Goal: Transaction & Acquisition: Book appointment/travel/reservation

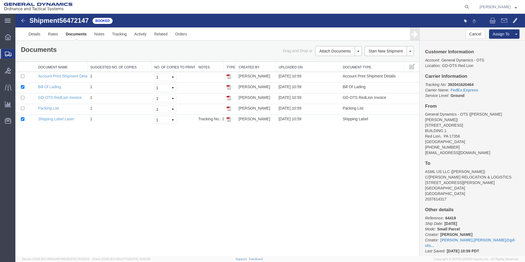
click at [0, 0] on span "Create Shipment" at bounding box center [0, 0] width 0 height 0
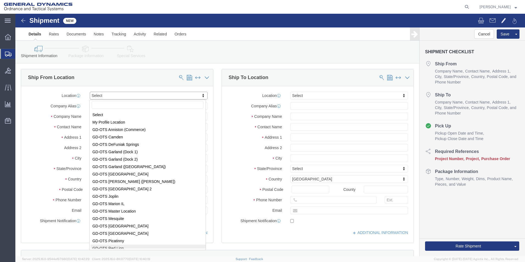
scroll to position [1, 0]
select select "310"
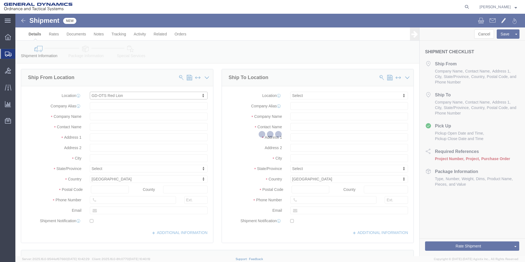
type input "[STREET_ADDRESS]"
type input "17356"
type input "[PHONE_NUMBER]"
type input "REDLPAHIG0"
type input "General Dynamics - OTS"
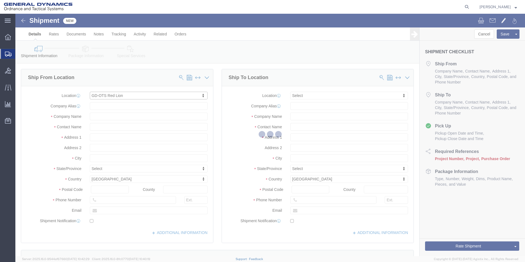
type input "Red Lion"
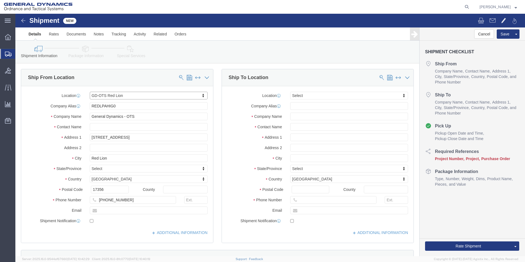
select select "PA"
drag, startPoint x: 110, startPoint y: 95, endPoint x: 52, endPoint y: 92, distance: 58.3
click div "Company Alias REDLPAHIG0"
click div "Location GD-OTS Red Lion Select My Profile Location GD-OTS [GEOGRAPHIC_DATA] (C…"
drag, startPoint x: 89, startPoint y: 115, endPoint x: 83, endPoint y: 114, distance: 5.6
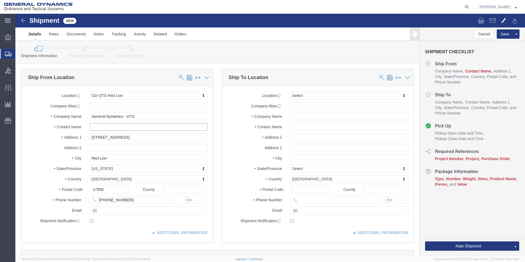
click div "Location GD-OTS Red Lion Select My Profile Location GD-OTS [GEOGRAPHIC_DATA] (C…"
type input "[PERSON_NAME] [PERSON_NAME]"
click input "text"
type input "BUILDING 1"
click input "text"
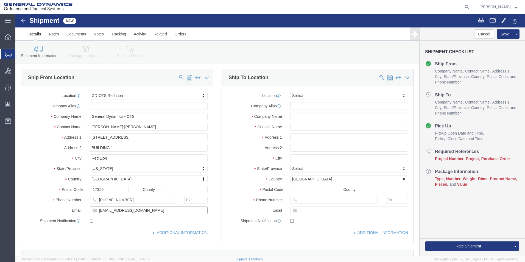
type input "[EMAIL_ADDRESS][DOMAIN_NAME]"
checkbox input "true"
click input "text"
type input "[PERSON_NAME] AEROSTRUCTURES"
click input "text"
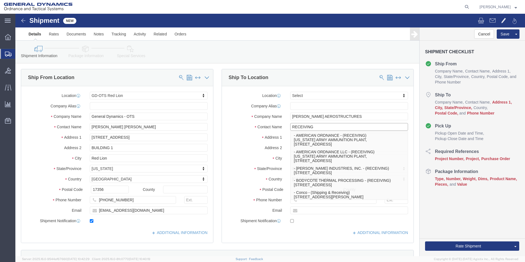
type input "RECEIVING"
drag, startPoint x: 223, startPoint y: 117, endPoint x: 236, endPoint y: 119, distance: 12.7
click div "Location Select Select My Profile Location GD-OTS [GEOGRAPHIC_DATA] (Commerce) …"
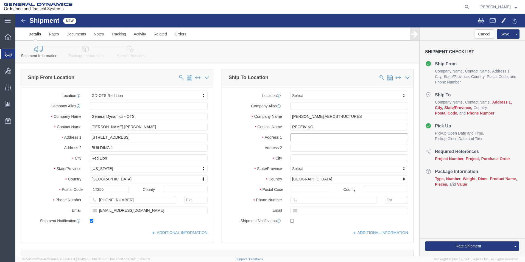
click input "text"
type input "[STREET_ADDRESS][PERSON_NAME]"
click input "text"
type input "CPXACKIE"
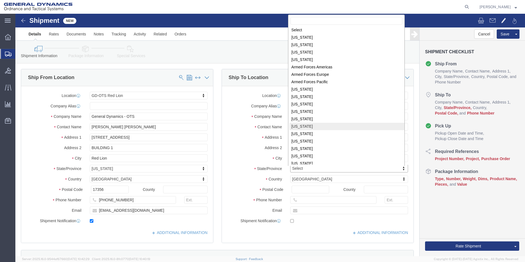
scroll to position [138, 0]
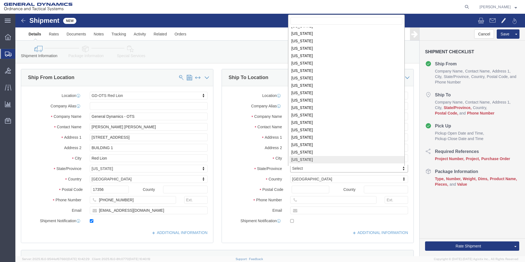
select select "NY"
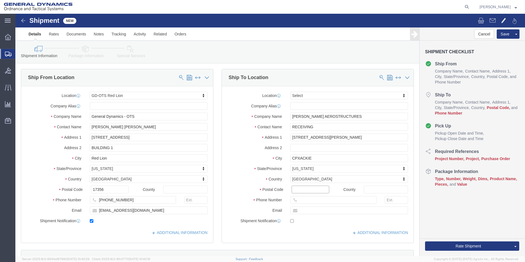
click input "Postal Code"
type input "12051"
click input "text"
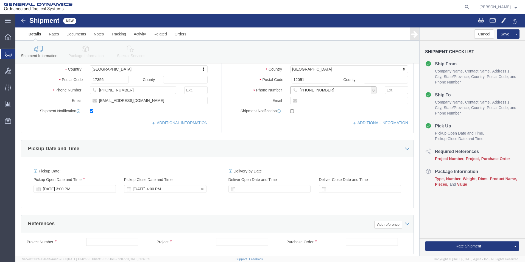
type input "[PHONE_NUMBER]"
click div "[DATE] 4:00 PM"
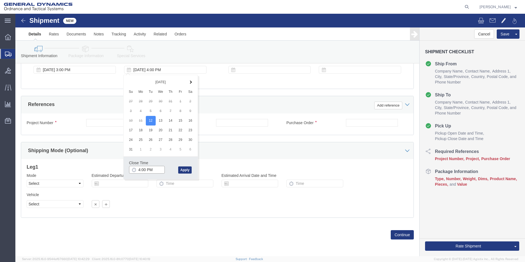
click input "4:00 PM"
type input "4:30 PM"
click button "Apply"
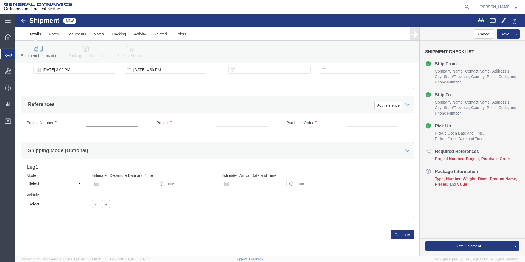
click input "text"
type input "63873"
click input "text"
type input "63873"
click input "text"
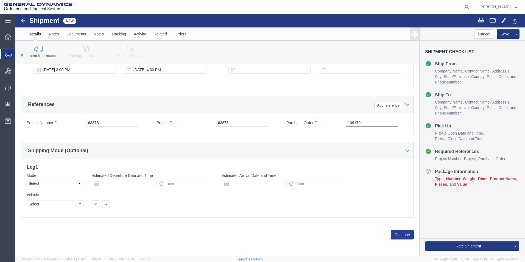
type input "109179"
click button "Continue"
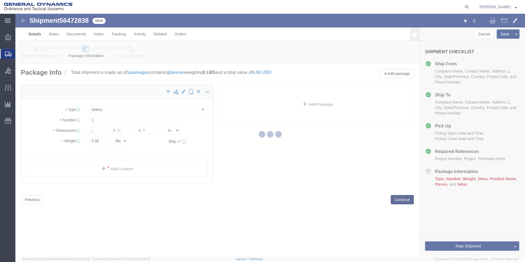
select select "CBOX"
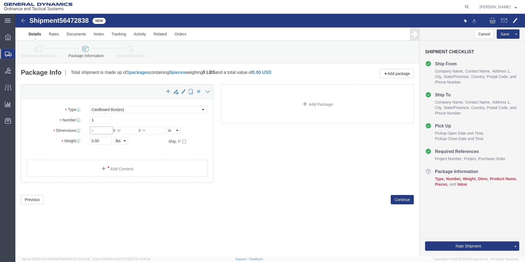
click input "text"
type input "12"
click input "text"
type input "12"
click input "text"
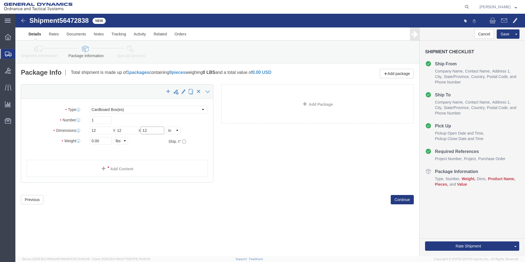
type input "12"
drag, startPoint x: 77, startPoint y: 127, endPoint x: 64, endPoint y: 131, distance: 13.7
click div "Package Type Select Bale(s) Basket(s) Bolt(s) Bottle(s) Buckets Bulk Bundle(s) …"
type input "15.00"
click link "Add Content"
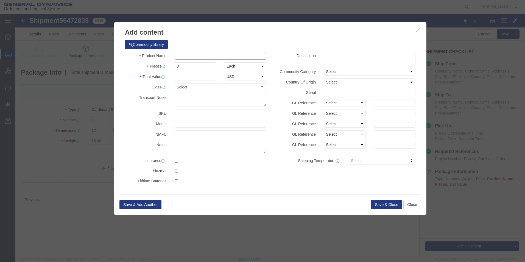
click input "text"
type input "AES EXHAUST DUCT MOUNT FITTING"
select select "US"
drag, startPoint x: 173, startPoint y: 53, endPoint x: 148, endPoint y: 52, distance: 25.6
click div "Pieces 0 Select Bag Barrels 100Board Feet Bottle Box Blister Pack Carats Can Ca…"
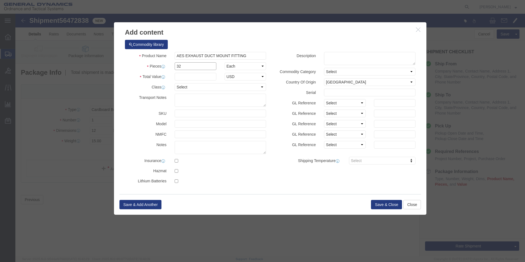
type input "32"
click input "text"
type input "100"
click div "Commodity library"
click button "Save & Close"
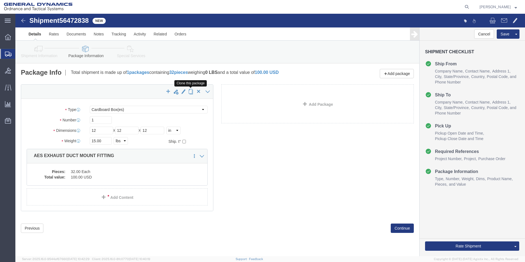
click span "button"
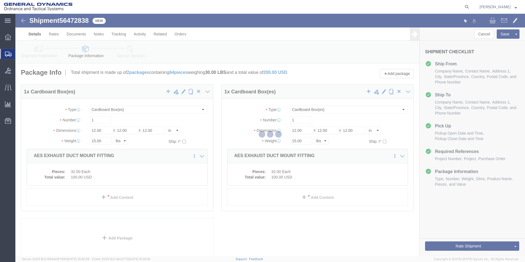
select select "CBOX"
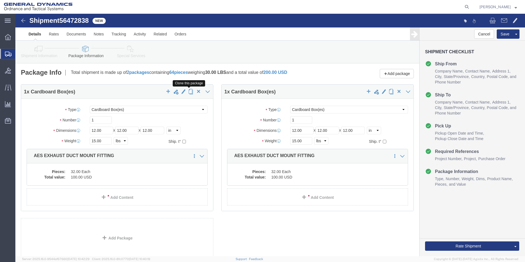
click span "button"
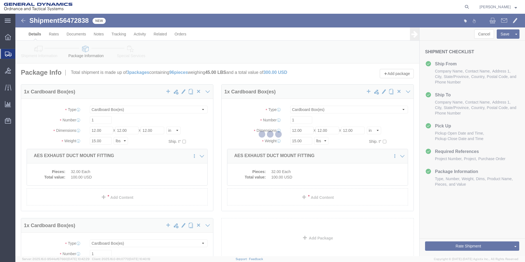
select select "CBOX"
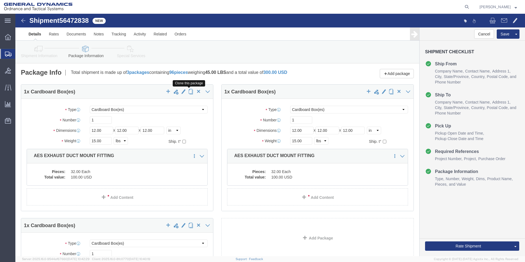
click span "button"
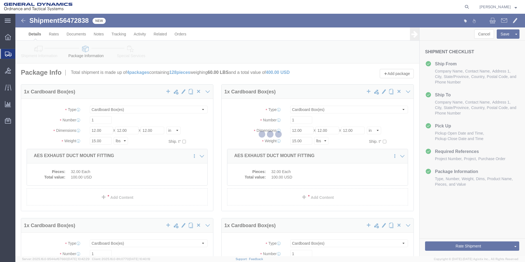
select select "CBOX"
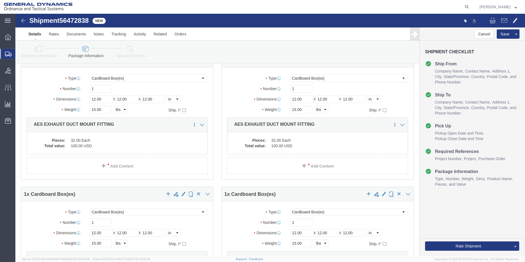
scroll to position [110, 0]
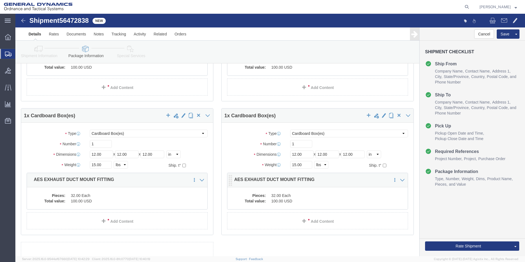
click dd "100.00 USD"
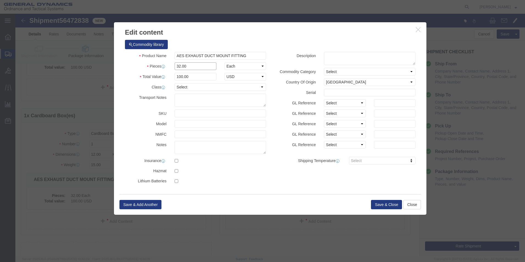
click div "Product Name AES EXHAUST DUCT MOUNT FITTING Pieces 32.00 Select Bag Barrels 100…"
type input "4"
click div "Commodity library"
drag, startPoint x: 172, startPoint y: 60, endPoint x: 137, endPoint y: 61, distance: 35.5
click div "Total Value 12.5 Select ADP AED AFN ALL AMD AOA ARS ATS AUD AWG AZN BAM BBD BDT…"
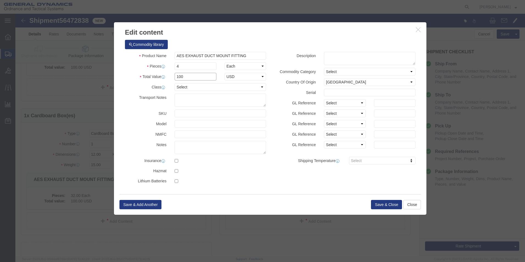
type input "100"
click div "Commodity library"
click div "Save & Add Another Save & Close Close"
click button "Save & Close"
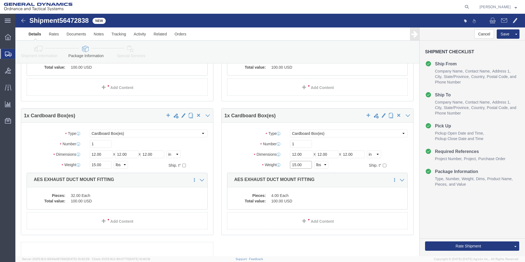
click div "Weight 15.00 Select kgs lbs Ship. t°"
click input "15.00"
type input "4.00"
click div "1 x Cardboard Box(es) Package Type Select Bale(s) Basket(s) Bolt(s) Bottle(s) B…"
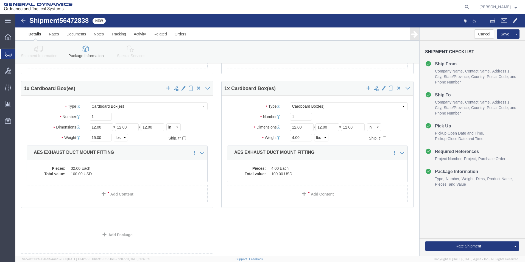
scroll to position [170, 0]
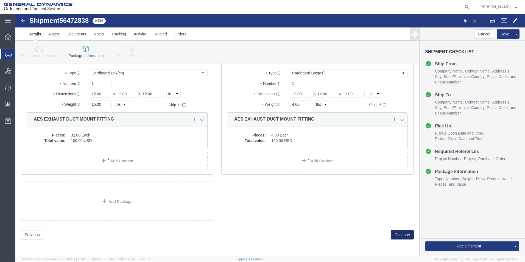
click button "Continue"
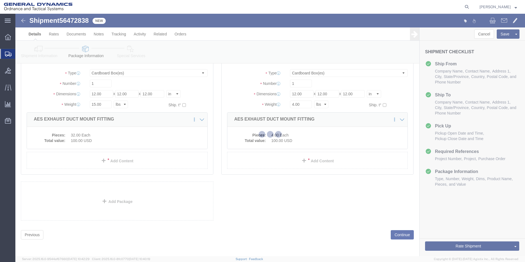
select select
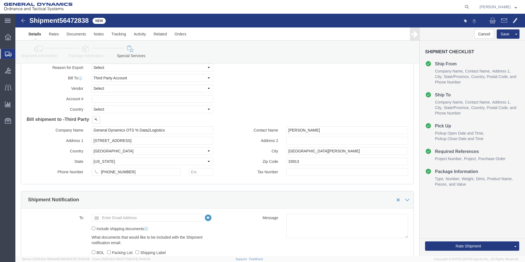
scroll to position [259, 0]
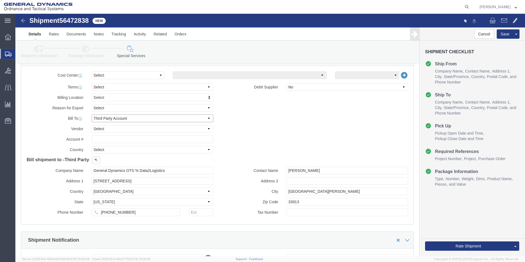
click select "Select Recipient Account Sender/Shipper Third Party Account"
select select "RCPN"
click select "Select Recipient Account Sender/Shipper Third Party Account"
type input "[PERSON_NAME] AEROSTRUCTURES"
type input "[STREET_ADDRESS][PERSON_NAME]"
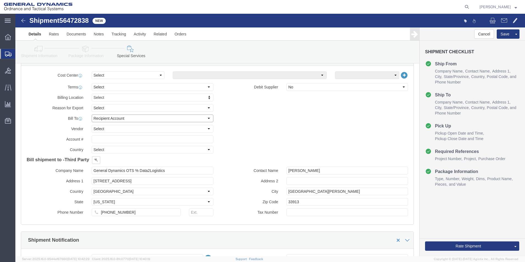
select select "US"
select select "NY"
type input "[PHONE_NUMBER]"
type input "RECEIVING"
type input "CPXACKIE"
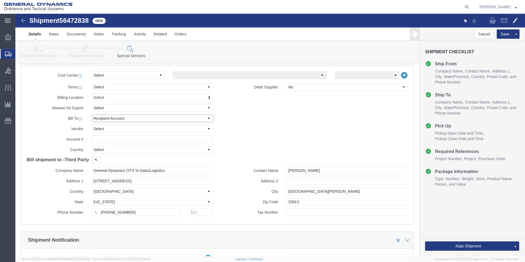
type input "12051"
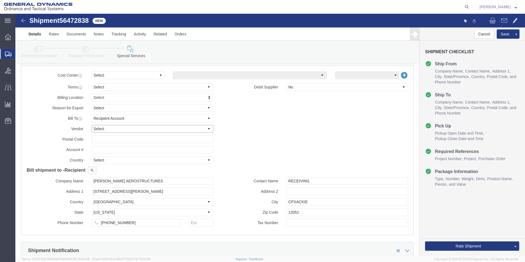
click select "Select DHL FedEx Express UPS"
select select "UPS"
click select "Select DHL FedEx Express UPS"
click input "text"
type input "12051"
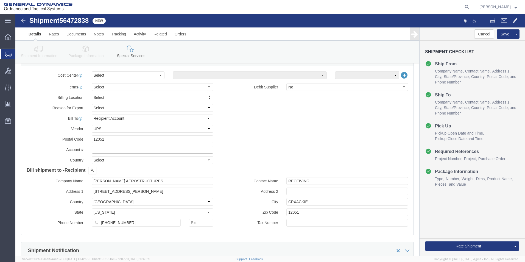
click input "text"
type input "127537"
click div "Billing Location Select Select My Profile Location GD-OTS [GEOGRAPHIC_DATA] (Co…"
click button "Rate Shipment"
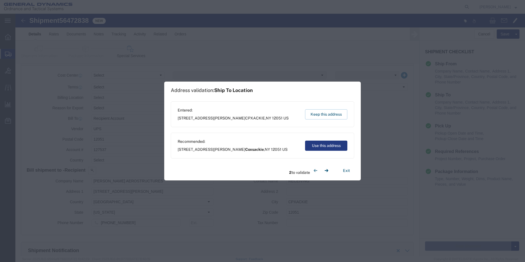
click at [312, 140] on div "Recommended: [STREET_ADDRESS][PERSON_NAME] Use this address" at bounding box center [263, 146] width 184 height 26
click at [313, 146] on button "Use this address" at bounding box center [326, 146] width 42 height 10
click at [326, 113] on button "Keep this address" at bounding box center [326, 114] width 42 height 10
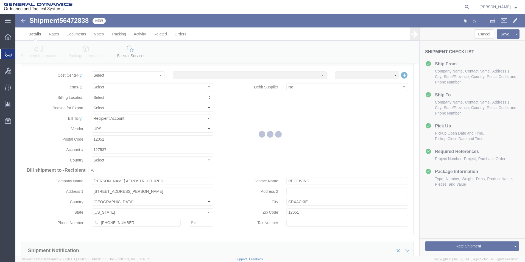
scroll to position [0, 0]
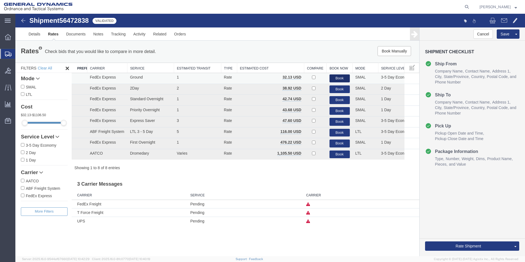
click at [339, 76] on button "Book" at bounding box center [340, 78] width 20 height 8
click at [31, 33] on link "Details" at bounding box center [35, 33] width 20 height 13
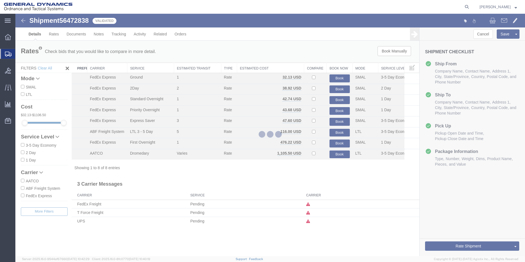
select select "310"
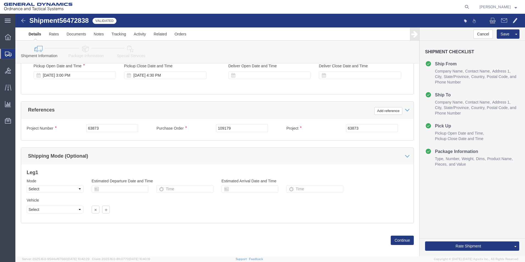
scroll to position [229, 0]
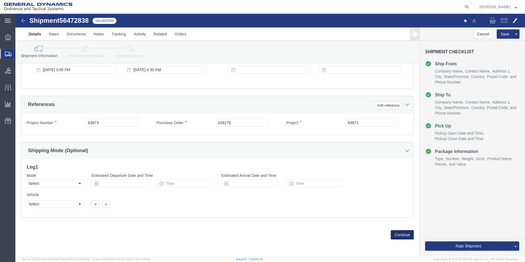
click button "Continue"
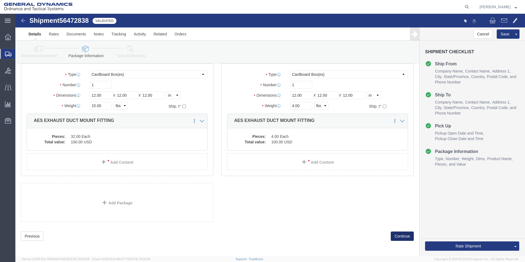
scroll to position [170, 0]
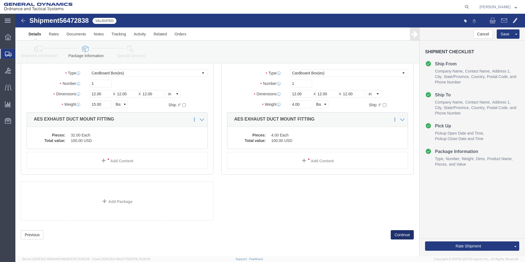
click button "Continue"
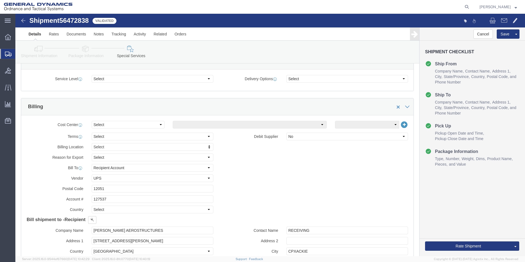
scroll to position [243, 0]
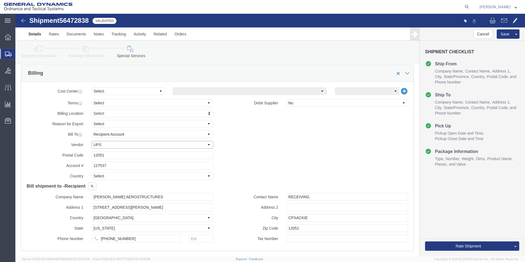
click select "Select DHL FedEx Express UPS"
select select
click select "Select DHL FedEx Express UPS"
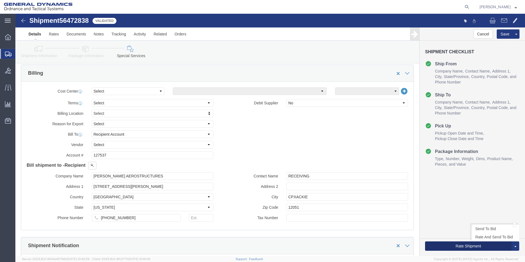
click button "Rate Shipment"
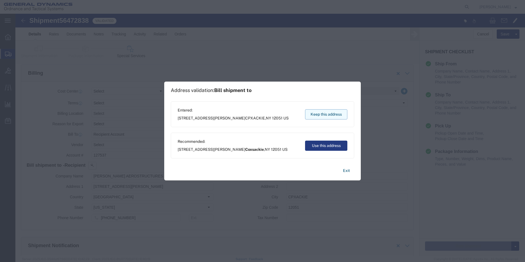
click at [320, 115] on button "Keep this address" at bounding box center [326, 114] width 42 height 10
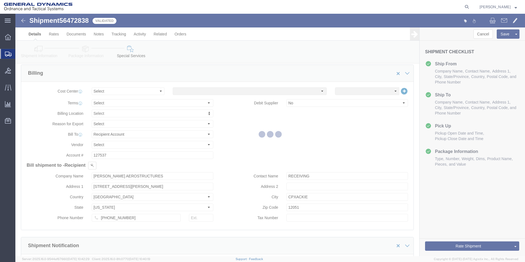
scroll to position [0, 0]
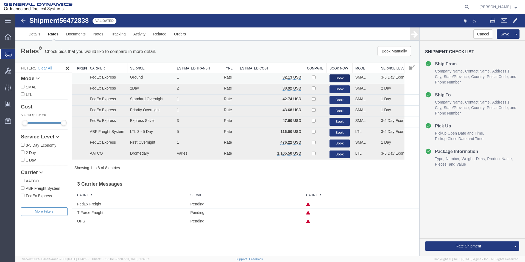
click at [340, 78] on button "Book" at bounding box center [340, 78] width 20 height 8
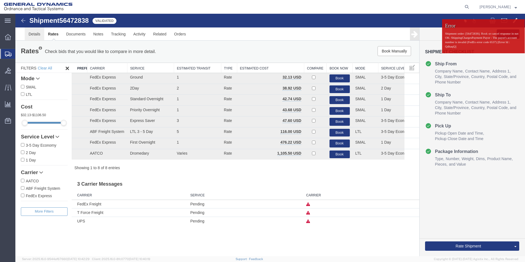
click at [29, 35] on link "Details" at bounding box center [35, 33] width 20 height 13
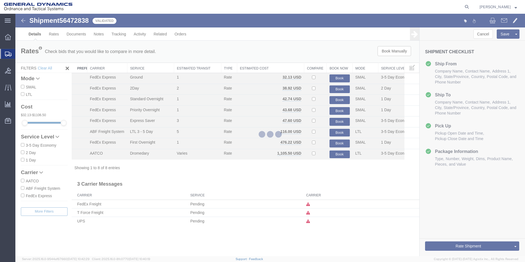
select select "310"
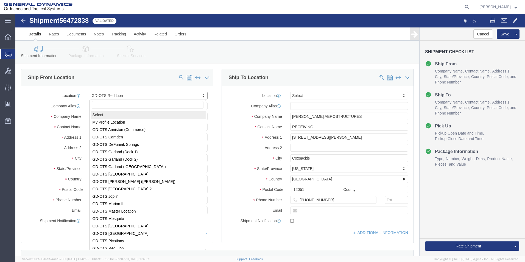
select select
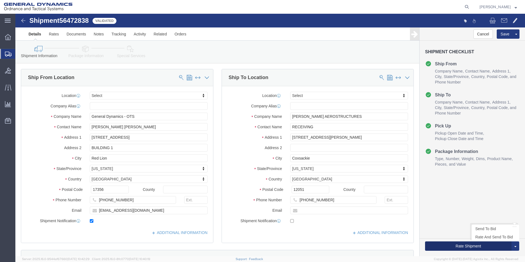
click button "Rate Shipment"
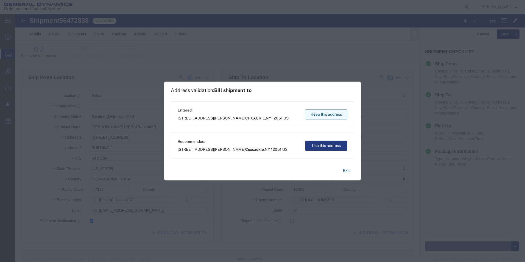
click at [327, 112] on button "Keep this address" at bounding box center [326, 114] width 42 height 10
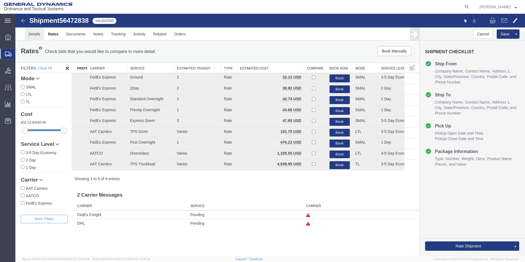
click at [29, 31] on link "Details" at bounding box center [35, 33] width 20 height 13
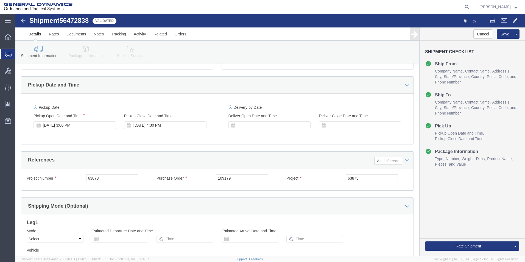
scroll to position [220, 0]
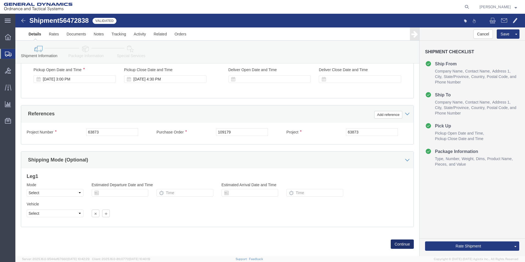
click button "Continue"
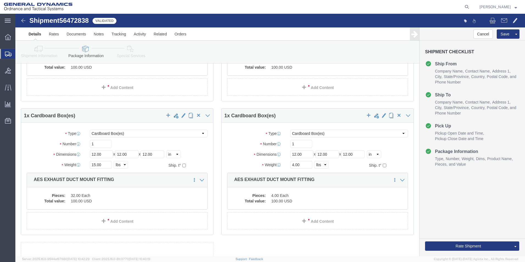
scroll to position [170, 0]
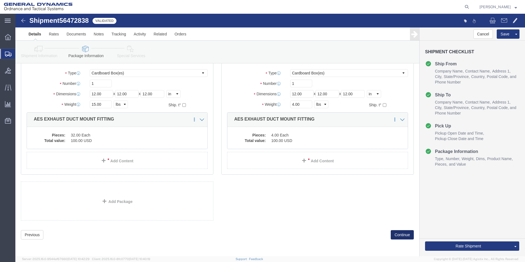
click button "Continue"
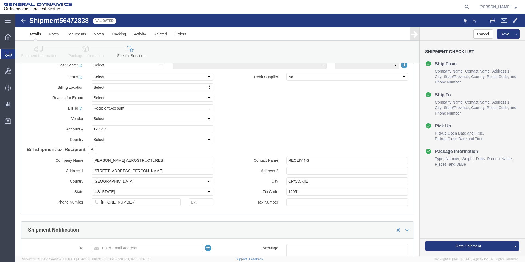
scroll to position [287, 0]
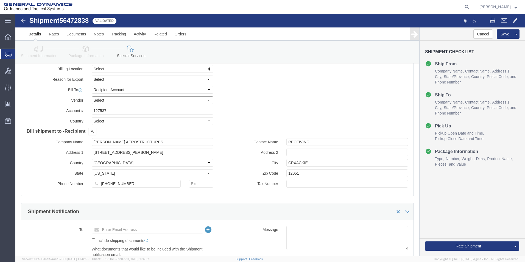
click select "Select DHL FedEx Express UPS"
select select "UPS"
click select "Select DHL FedEx Express UPS"
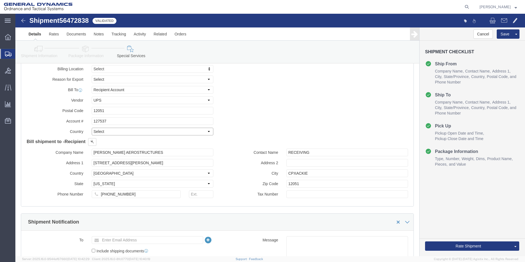
click select "Select [GEOGRAPHIC_DATA] [GEOGRAPHIC_DATA] [GEOGRAPHIC_DATA] [GEOGRAPHIC_DATA] …"
select select "US"
click select "Select [GEOGRAPHIC_DATA] [GEOGRAPHIC_DATA] [GEOGRAPHIC_DATA] [GEOGRAPHIC_DATA] …"
click button "Rate Shipment"
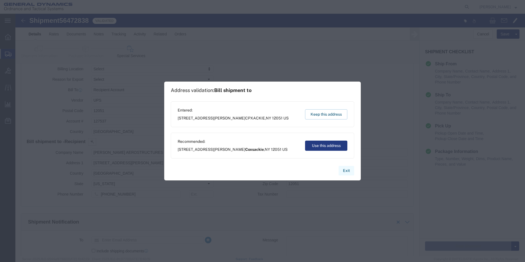
click at [348, 170] on button "Exit" at bounding box center [347, 171] width 16 height 10
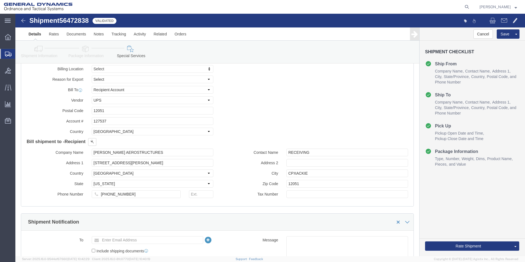
click link "Details"
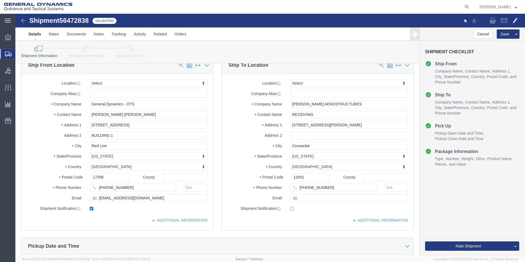
scroll to position [9, 0]
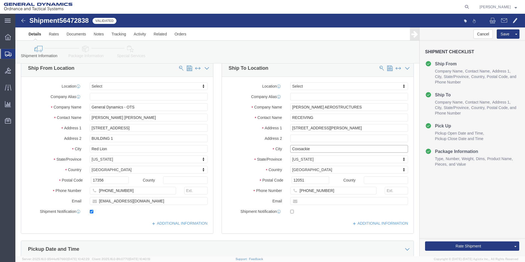
drag, startPoint x: 299, startPoint y: 137, endPoint x: 227, endPoint y: 138, distance: 72.0
click div "City [GEOGRAPHIC_DATA]"
type input "COXACKIE"
click label "City"
click button "Rate Shipment"
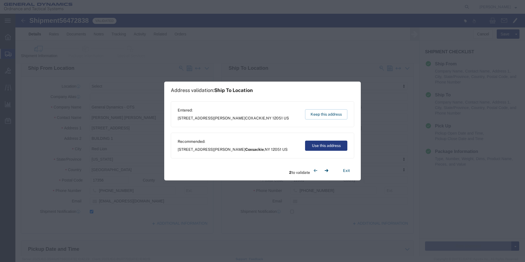
click at [314, 171] on div "2 to validate" at bounding box center [310, 170] width 43 height 11
click at [326, 170] on icon "button" at bounding box center [327, 170] width 4 height 3
click at [326, 170] on div "2 to validate" at bounding box center [310, 170] width 43 height 11
click at [347, 169] on button "Exit" at bounding box center [347, 171] width 16 height 10
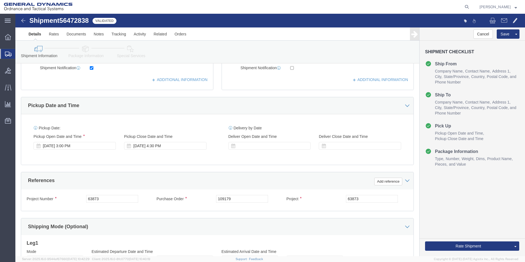
scroll to position [229, 0]
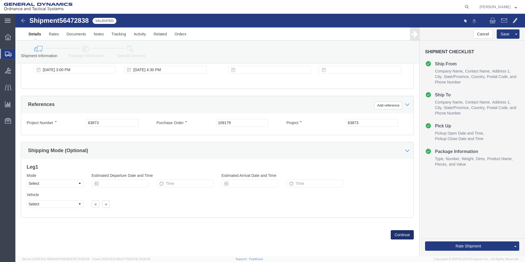
click button "Continue"
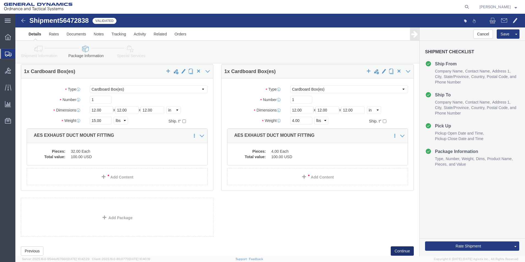
scroll to position [170, 0]
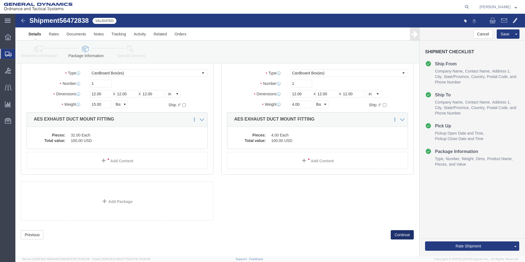
click button "Continue"
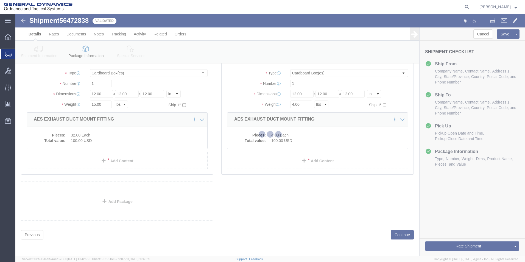
select select
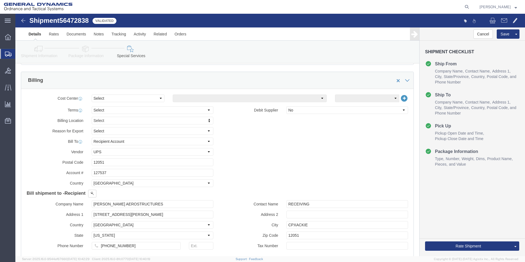
scroll to position [297, 0]
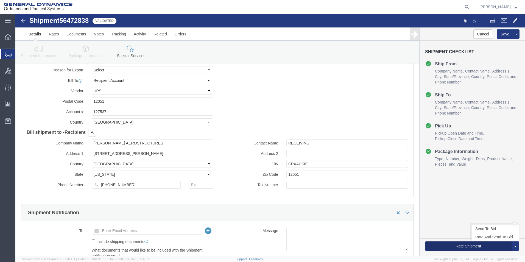
click button "Rate Shipment"
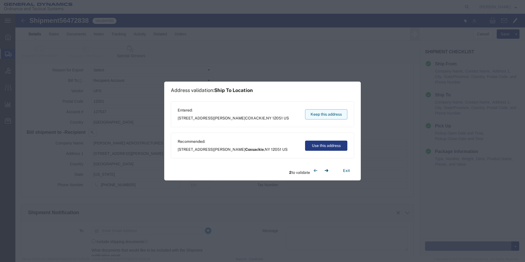
click at [326, 115] on button "Keep this address" at bounding box center [326, 114] width 42 height 10
click at [314, 147] on button "Use this address" at bounding box center [326, 146] width 42 height 10
type input "Coxsackie"
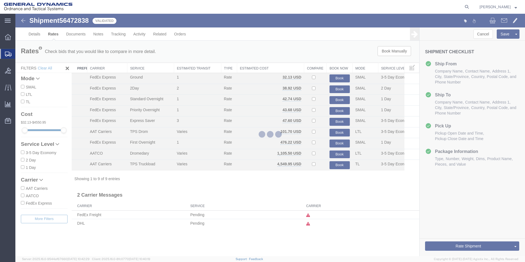
scroll to position [0, 0]
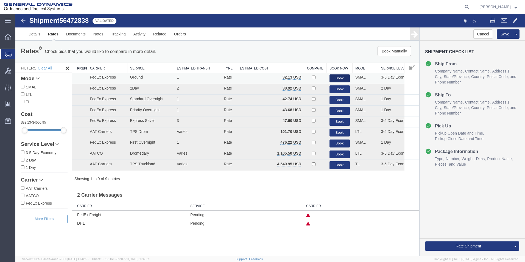
click at [338, 79] on button "Book" at bounding box center [340, 78] width 20 height 8
click at [339, 79] on button "Book" at bounding box center [340, 78] width 20 height 8
click at [105, 70] on th "Carrier" at bounding box center [107, 68] width 40 height 10
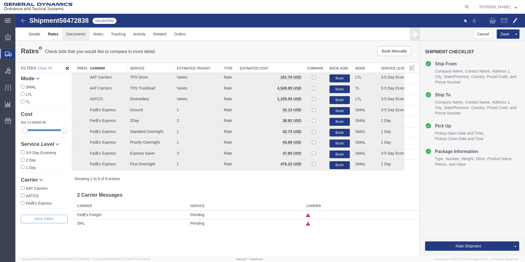
click at [79, 35] on link "Documents" at bounding box center [75, 33] width 27 height 13
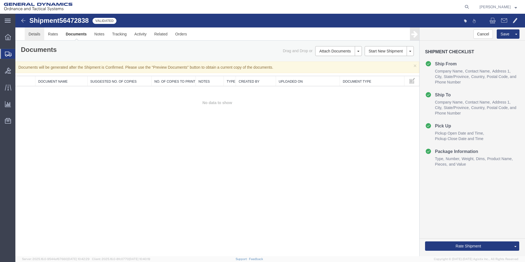
click at [27, 37] on link "Details" at bounding box center [35, 33] width 20 height 13
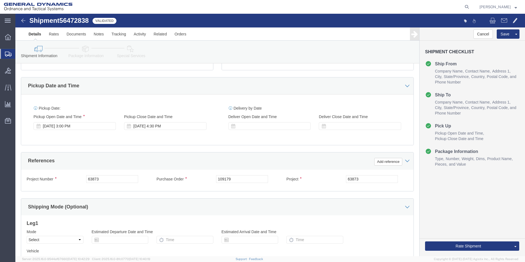
scroll to position [220, 0]
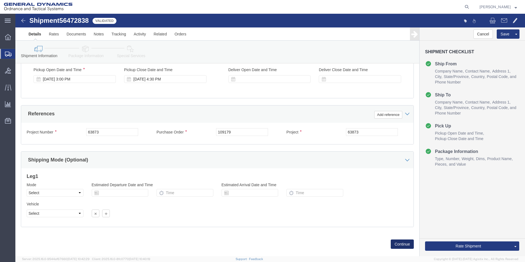
click button "Continue"
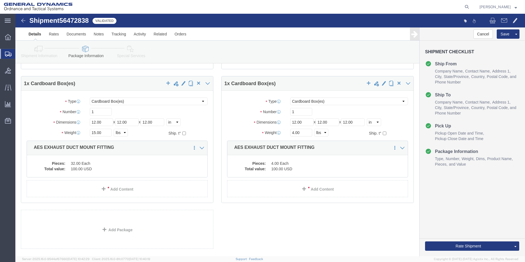
scroll to position [170, 0]
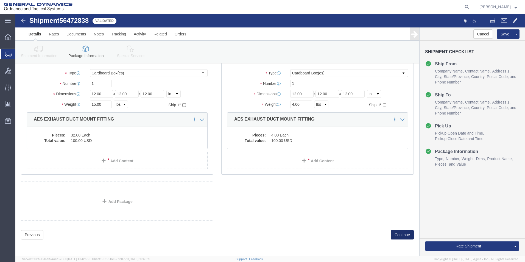
click button "Continue"
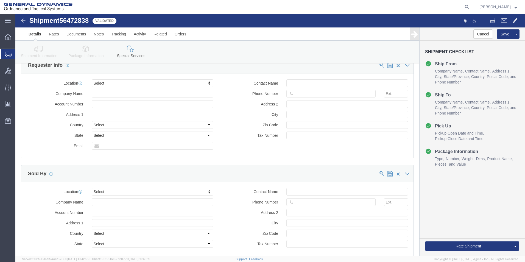
scroll to position [518, 0]
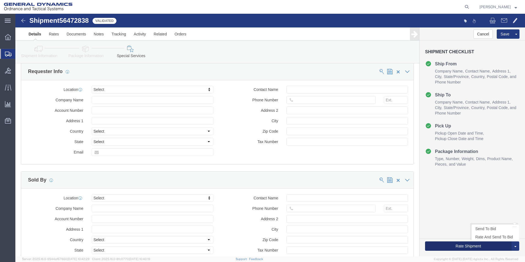
click button "Rate Shipment"
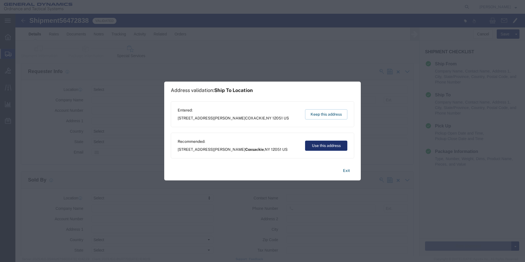
click at [313, 143] on button "Use this address" at bounding box center [326, 146] width 42 height 10
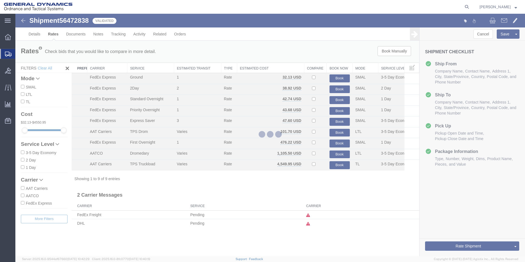
scroll to position [0, 0]
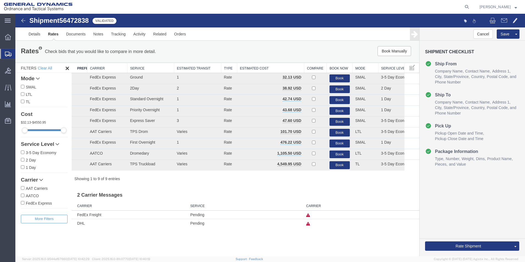
click at [0, 0] on span "Create Shipment" at bounding box center [0, 0] width 0 height 0
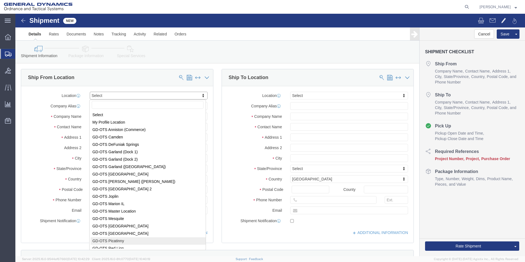
scroll to position [1, 0]
select select "310"
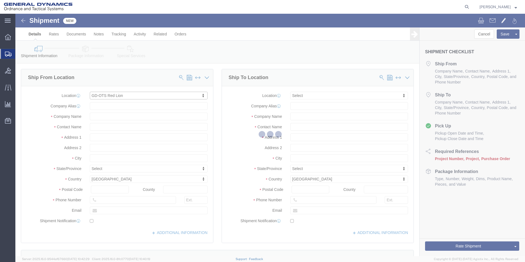
type input "[STREET_ADDRESS]"
type input "17356"
type input "[PHONE_NUMBER]"
type input "REDLPAHIG0"
type input "General Dynamics - OTS"
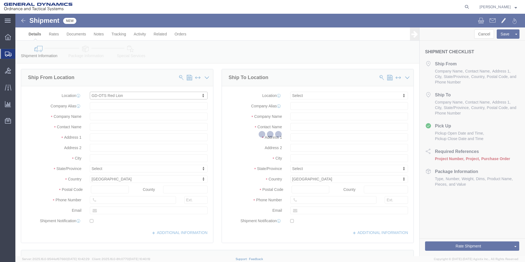
type input "Red Lion"
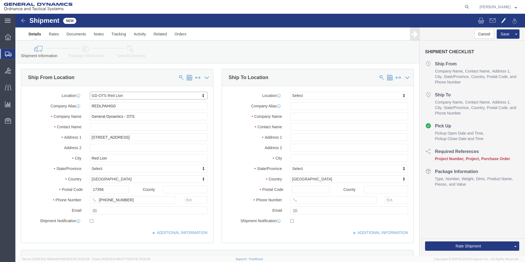
select select "PA"
drag, startPoint x: 35, startPoint y: 88, endPoint x: 40, endPoint y: 87, distance: 4.7
click div "Location GD-OTS Red Lion Select My Profile Location GD-OTS [GEOGRAPHIC_DATA] (C…"
click input "text"
type input "[PERSON_NAME] [PERSON_NAME]"
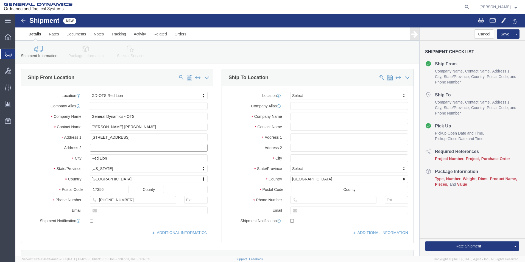
click input "text"
type input "BUILDING 1"
click input "text"
type input "[EMAIL_ADDRESS][DOMAIN_NAME]"
checkbox input "true"
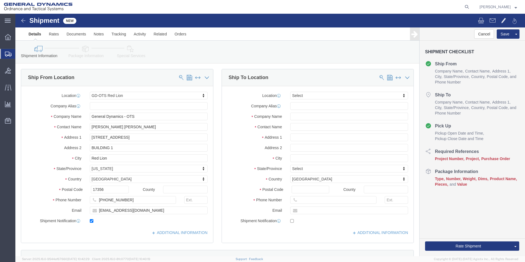
click div "Location Select Select My Profile Location GD-OTS [GEOGRAPHIC_DATA] (Commerce) …"
click input "text"
type input "BECTON"
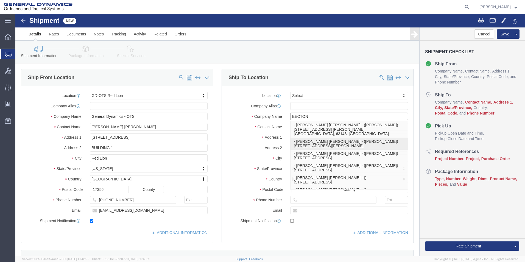
click p "- [PERSON_NAME] [PERSON_NAME] - ([PERSON_NAME]) [STREET_ADDRESS][PERSON_NAME]"
type input "[STREET_ADDRESS]"
type input "21152"
type input "[PHONE_NUMBER]"
type input "[PERSON_NAME] [PERSON_NAME]"
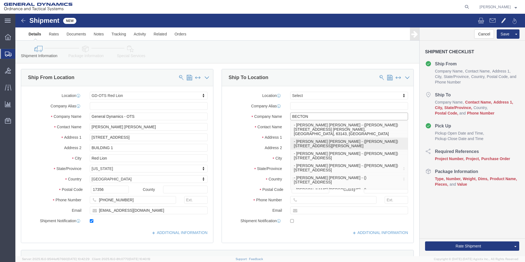
type input "[PERSON_NAME]"
type input "SPARKS"
select select "MD"
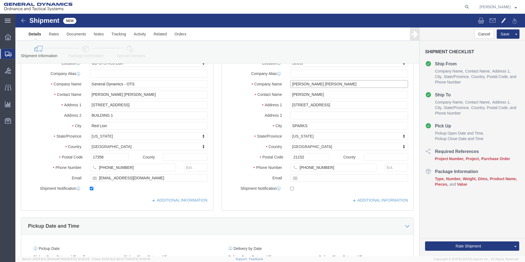
scroll to position [137, 0]
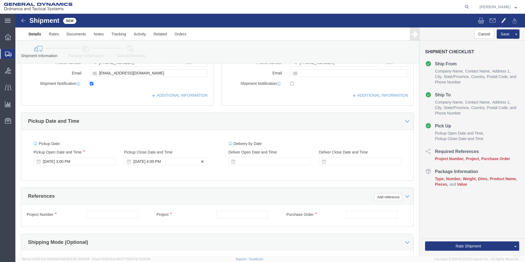
type input "[PERSON_NAME] [PERSON_NAME]"
click div "[DATE] 4:00 PM"
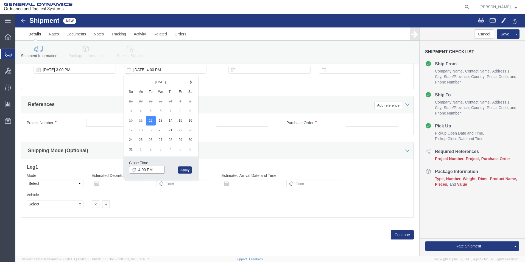
click input "4:00 PM"
type input "4:30 PM"
click button "Apply"
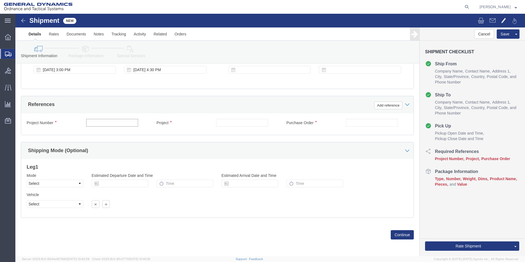
click input "text"
type input "64247"
click div "Project Number 64247 Project Purchase Order Select Account Type Activity ID Air…"
type input "64247"
click input "text"
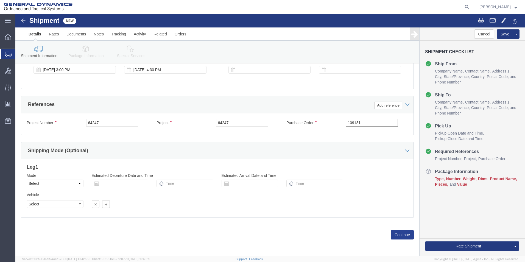
type input "109181"
click button "Continue"
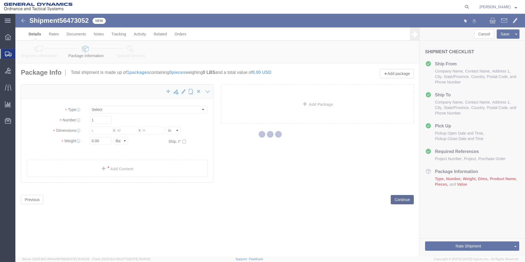
select select "CBOX"
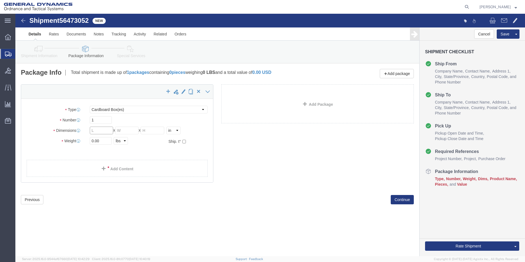
click input "text"
type input "8"
click input "text"
type input "8"
click input "text"
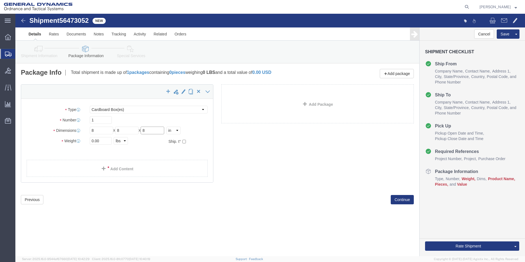
type input "8"
click input "0.00"
type input "2.00"
click link "Add Content"
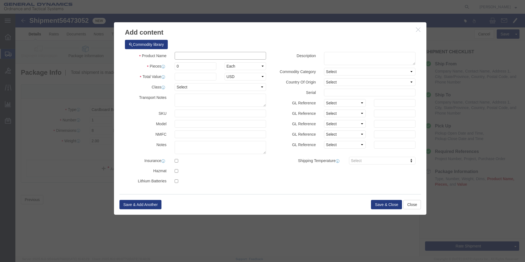
click input "text"
type input "HEATED LID BOTTOM PLACE TCR"
drag, startPoint x: 170, startPoint y: 52, endPoint x: 138, endPoint y: 50, distance: 32.7
click div "Pieces 0 Select Bag Barrels 100Board Feet Bottle Box Blister Pack Carats Can Ca…"
type input "25"
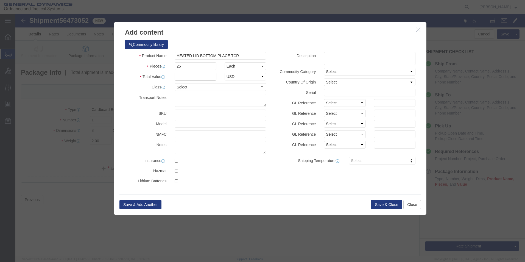
click input "text"
type input "100"
drag, startPoint x: 271, startPoint y: 21, endPoint x: 274, endPoint y: 20, distance: 2.8
click h3 "Add content"
click button "Save & Close"
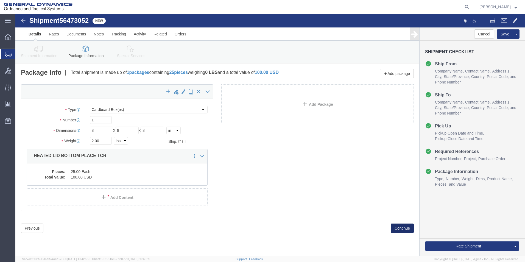
click button "Continue"
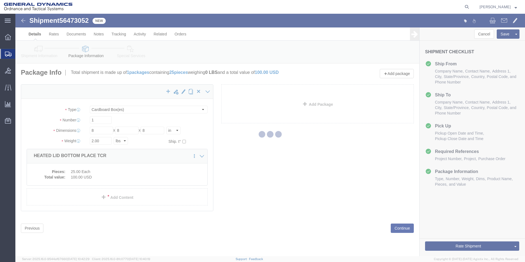
select select
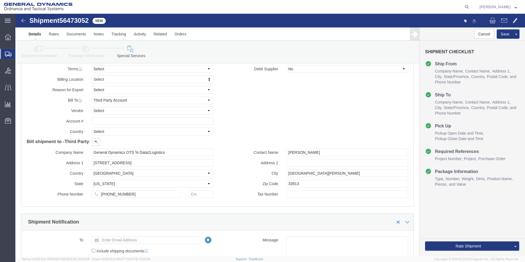
scroll to position [302, 0]
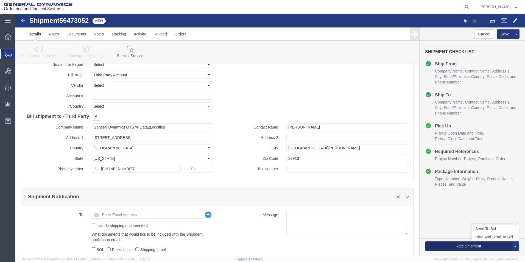
click button "Rate Shipment"
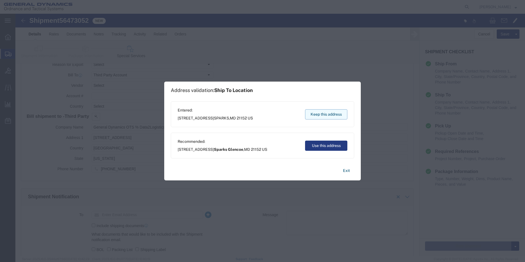
click at [327, 113] on button "Keep this address" at bounding box center [326, 114] width 42 height 10
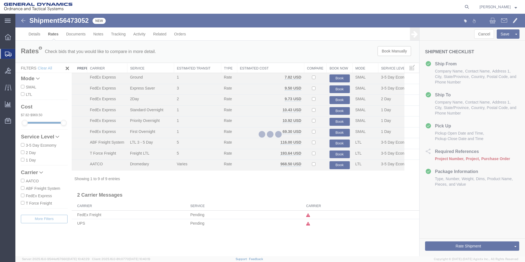
scroll to position [0, 0]
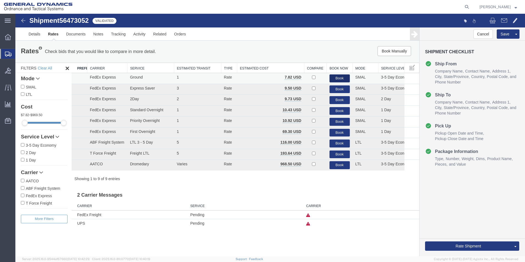
click at [338, 77] on button "Book" at bounding box center [340, 78] width 20 height 8
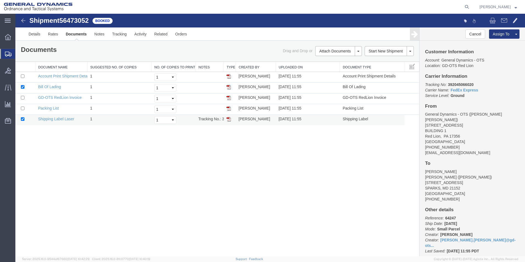
click at [229, 118] on img at bounding box center [229, 119] width 4 height 4
